Goal: Information Seeking & Learning: Learn about a topic

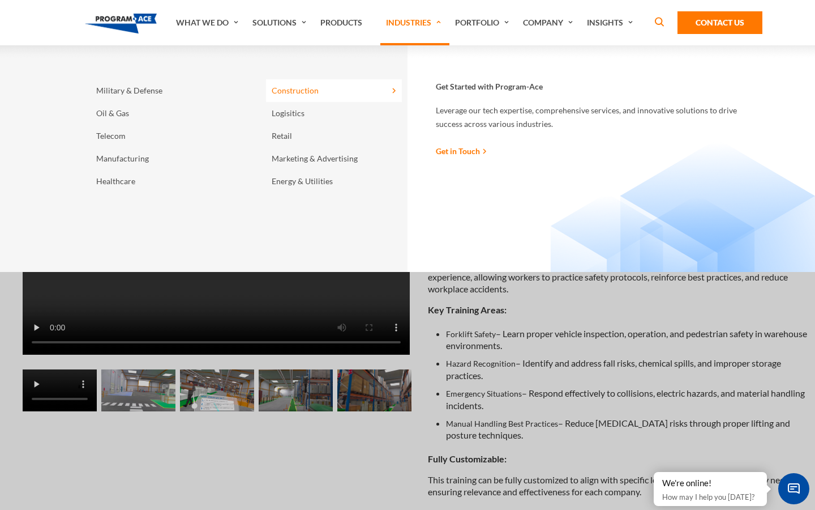
click at [304, 89] on link "Construction" at bounding box center [334, 90] width 136 height 23
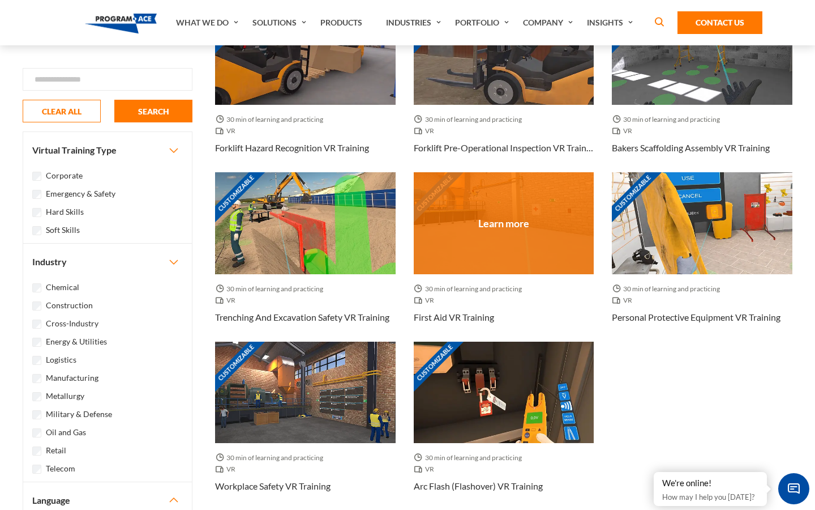
scroll to position [864, 0]
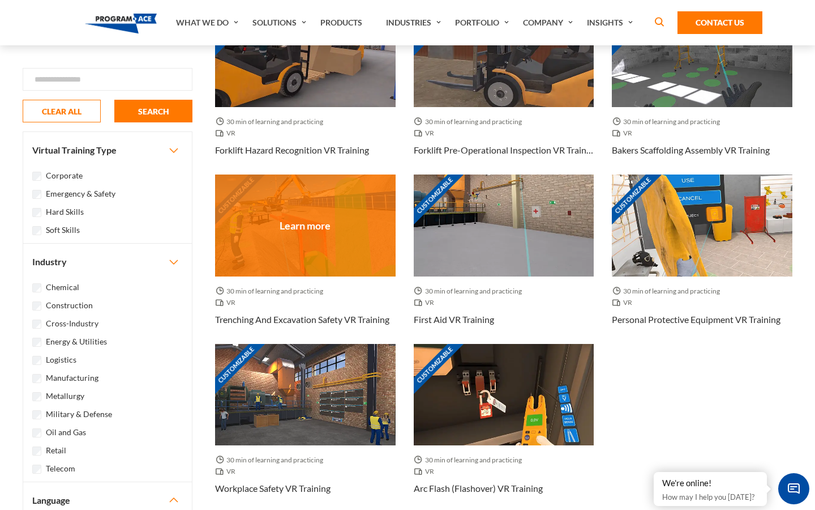
click at [374, 220] on div "Customizable" at bounding box center [305, 224] width 181 height 101
